Goal: Go to known website: Access a specific website the user already knows

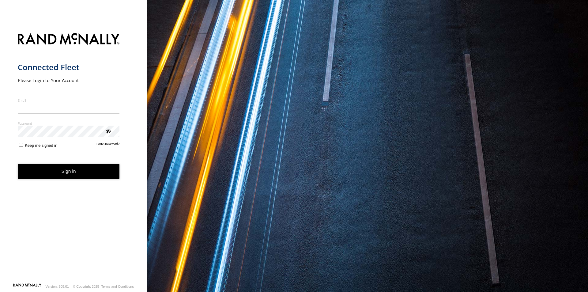
click at [39, 108] on input "Email" at bounding box center [69, 108] width 102 height 11
type input "**********"
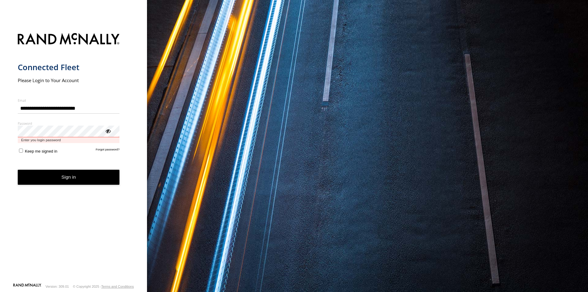
click at [18, 170] on button "Sign in" at bounding box center [69, 177] width 102 height 15
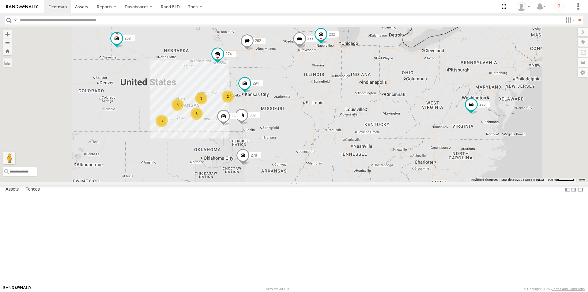
drag, startPoint x: 151, startPoint y: 158, endPoint x: 151, endPoint y: 186, distance: 27.9
click at [0, 0] on div "260 All Assets I-35 [GEOGRAPHIC_DATA] 38.5645 -95.30799 Video 286 All Assets [G…" at bounding box center [0, 0] width 0 height 0
click at [166, 6] on link "Rand ELD" at bounding box center [170, 6] width 28 height 13
